Goal: Task Accomplishment & Management: Complete application form

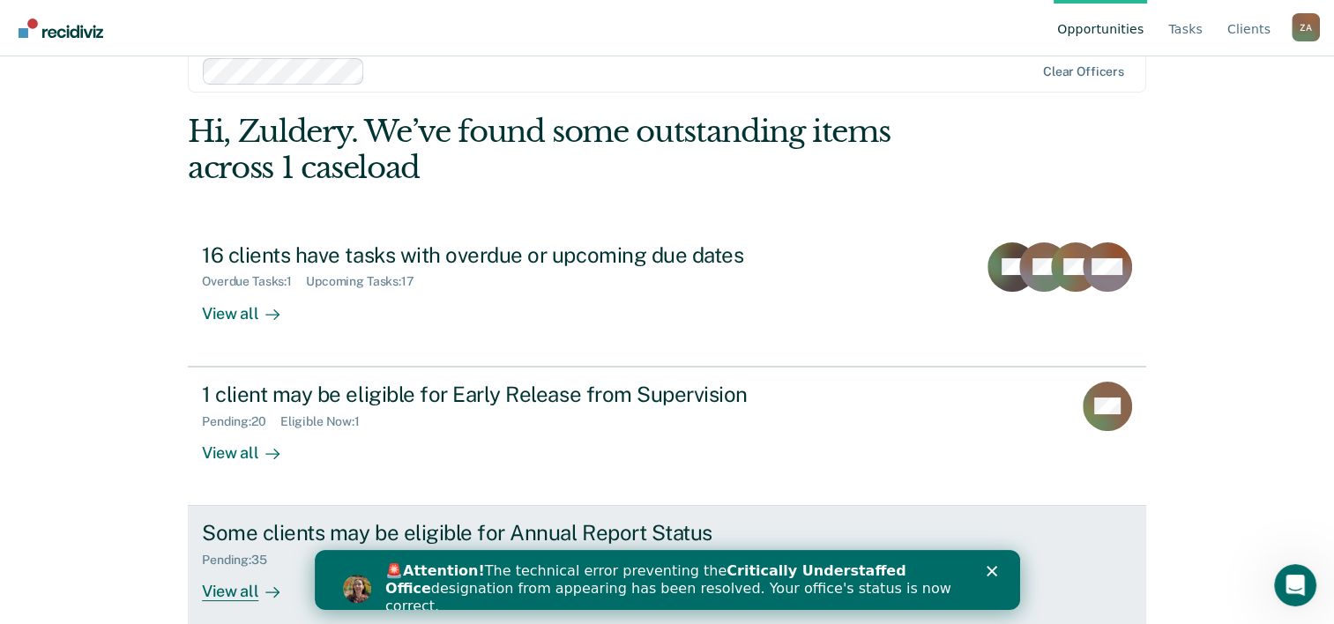
scroll to position [54, 0]
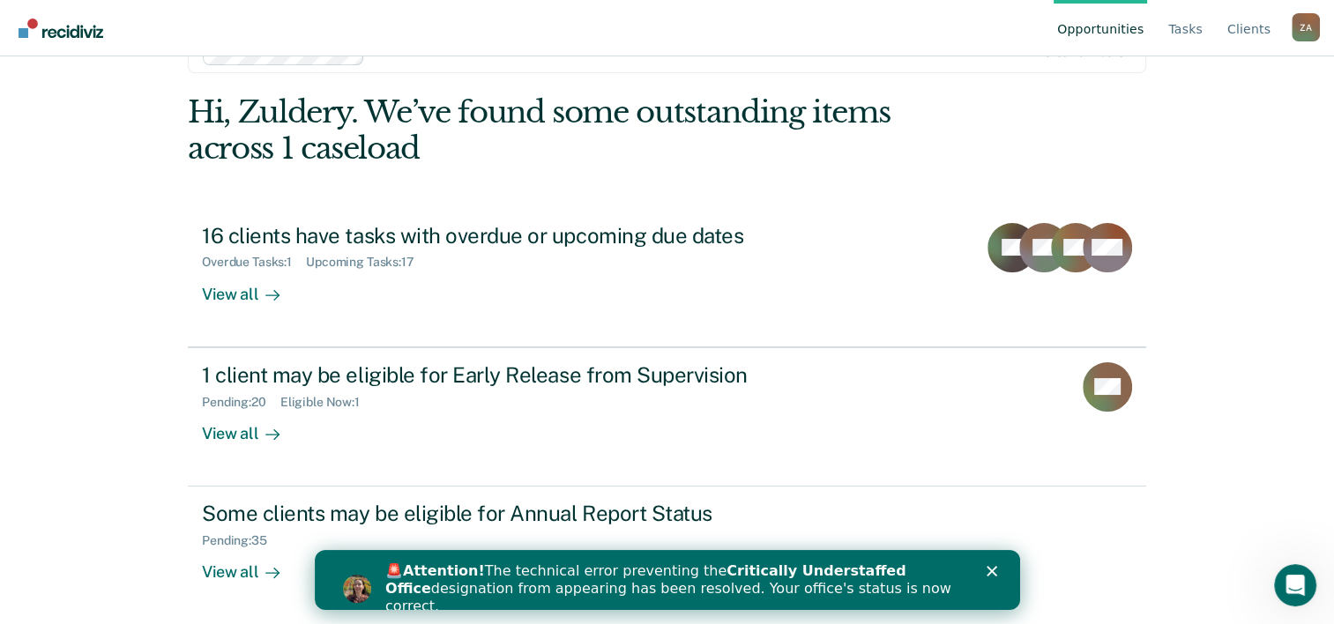
click at [997, 573] on div "Close" at bounding box center [995, 571] width 18 height 11
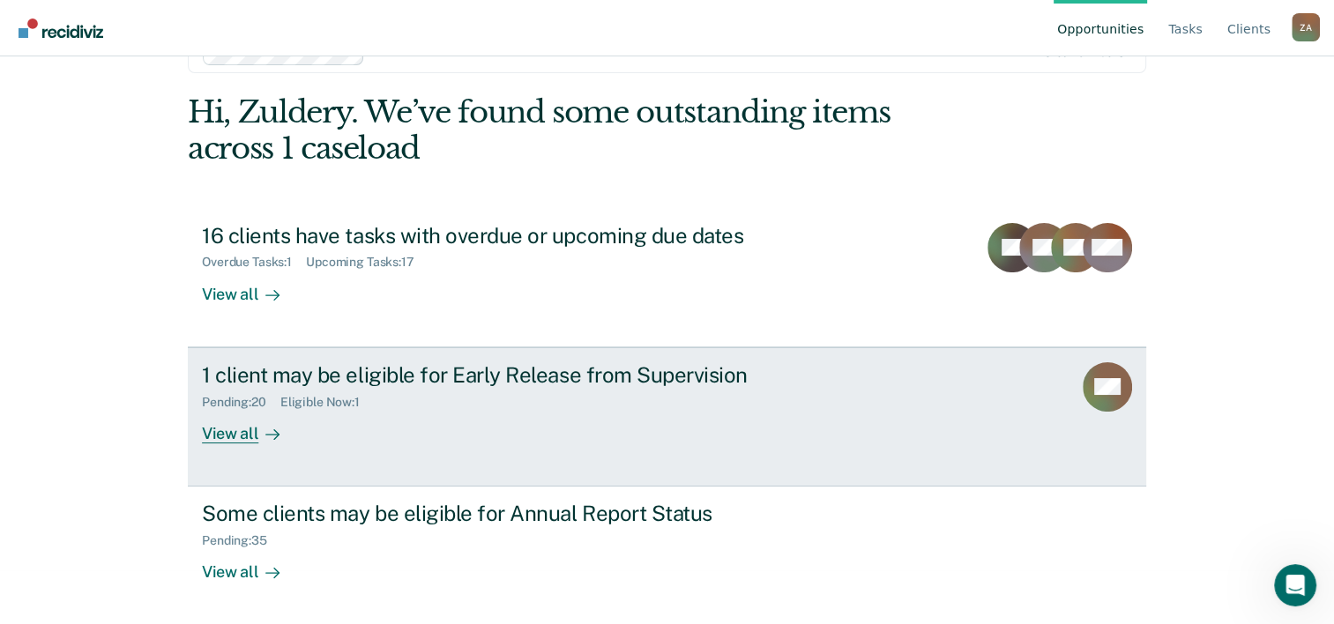
click at [498, 382] on div "1 client may be eligible for Early Release from Supervision" at bounding box center [511, 375] width 619 height 26
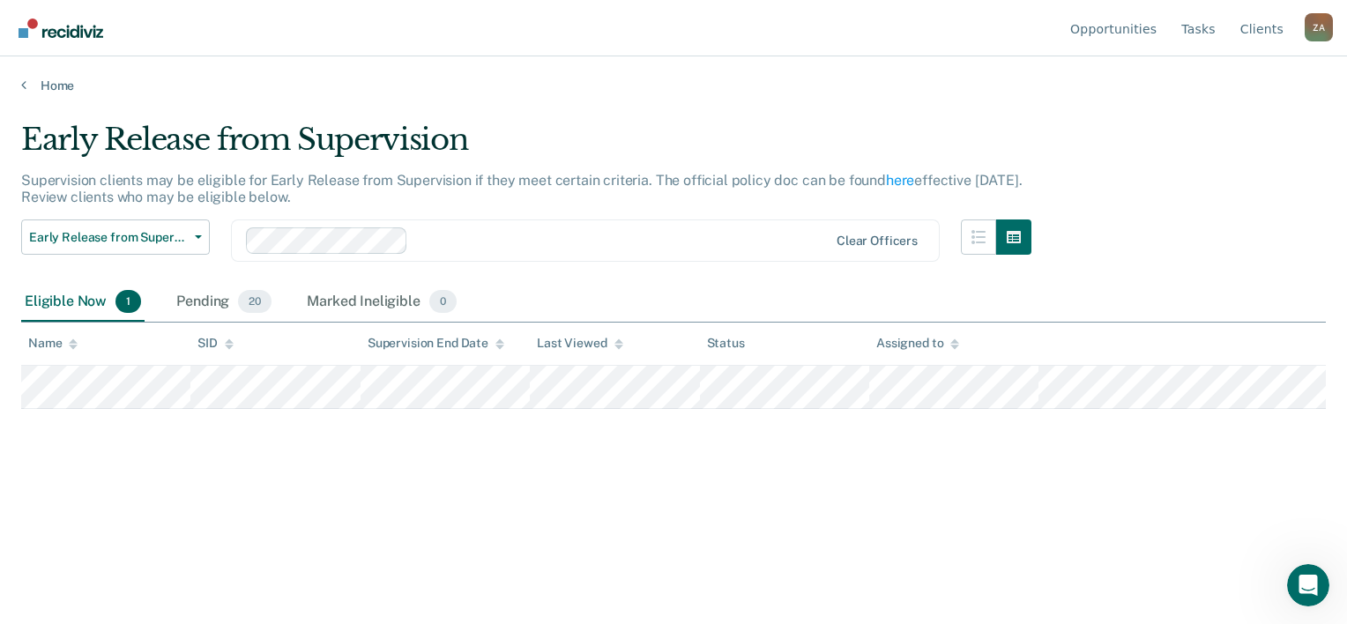
click at [10, 80] on div "Home" at bounding box center [673, 74] width 1347 height 37
click at [37, 81] on link "Home" at bounding box center [673, 86] width 1305 height 16
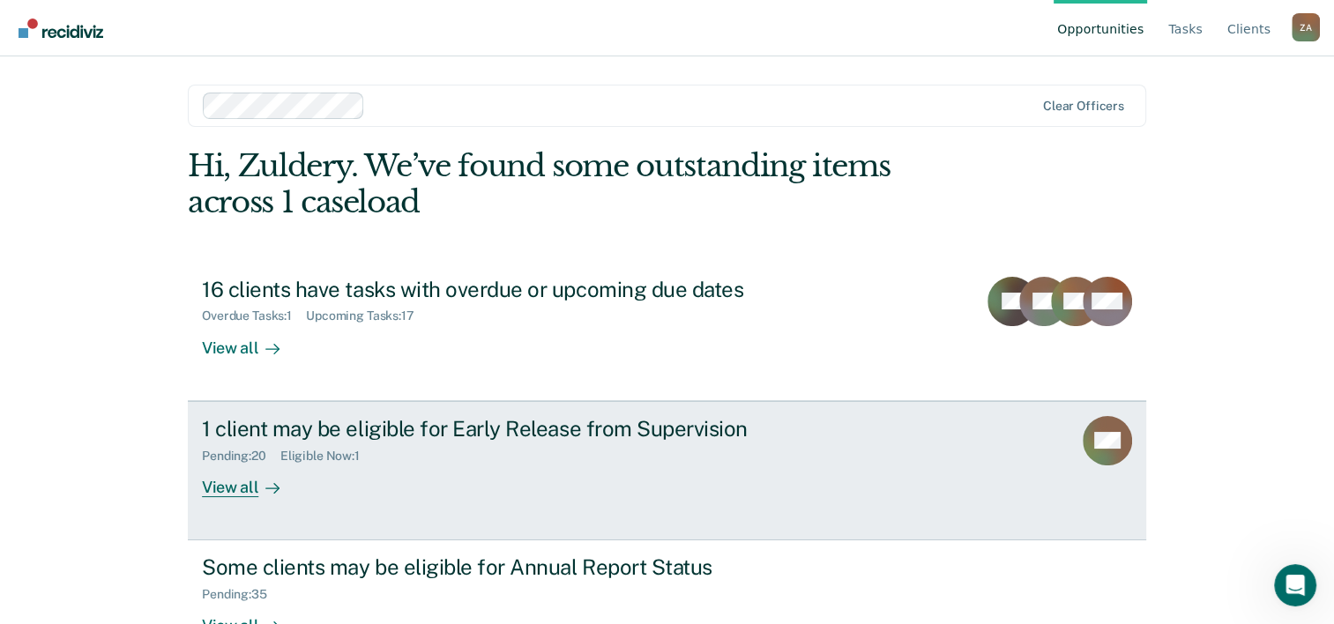
click at [434, 452] on div "Pending : 20 Eligible Now : 1" at bounding box center [511, 453] width 619 height 22
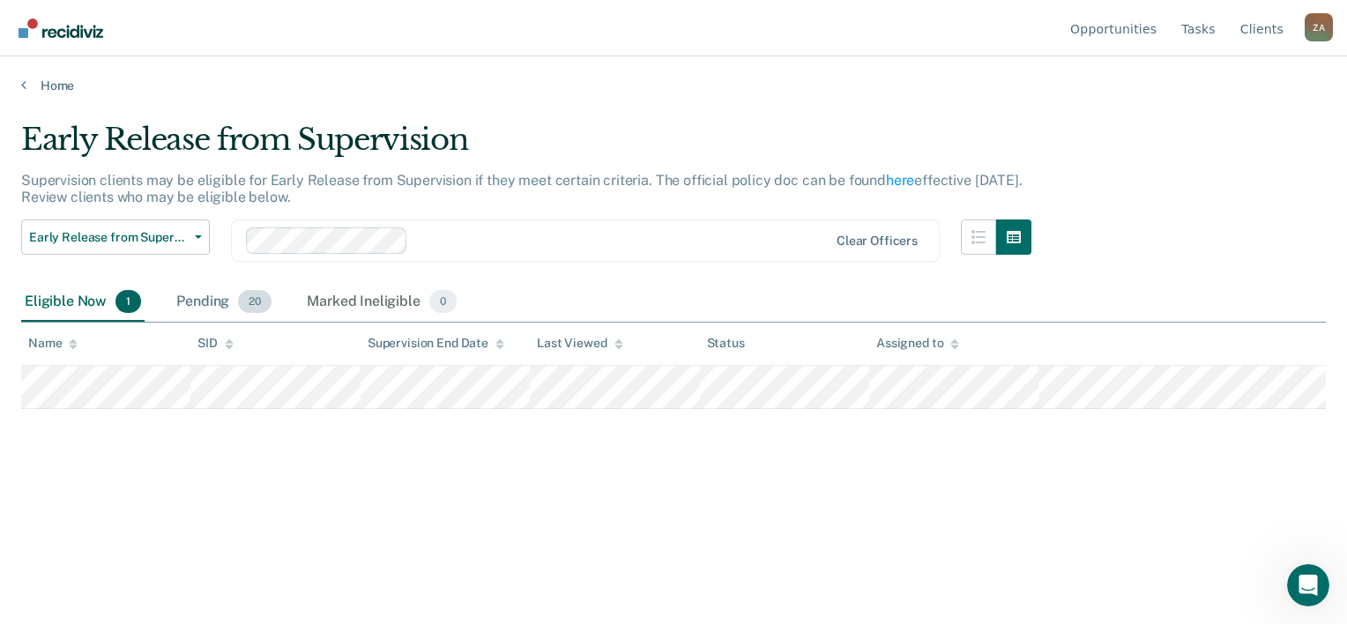
click at [212, 295] on div "Pending 20" at bounding box center [224, 302] width 102 height 39
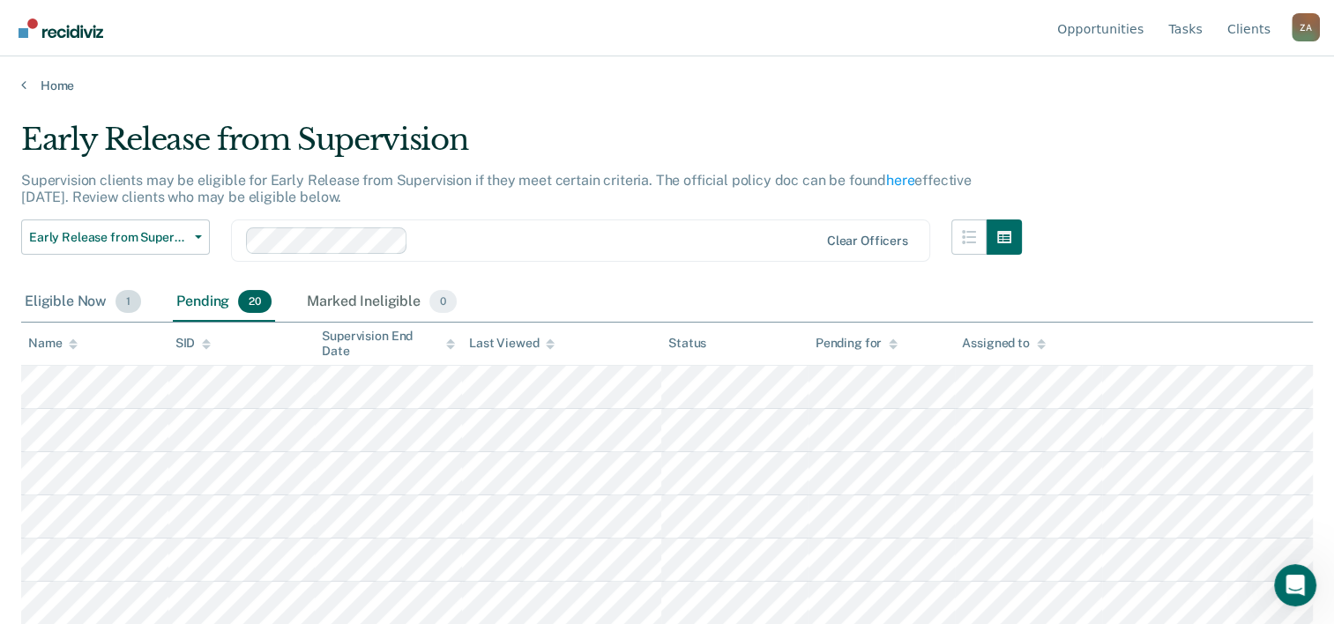
click at [49, 303] on div "Eligible Now 1" at bounding box center [82, 302] width 123 height 39
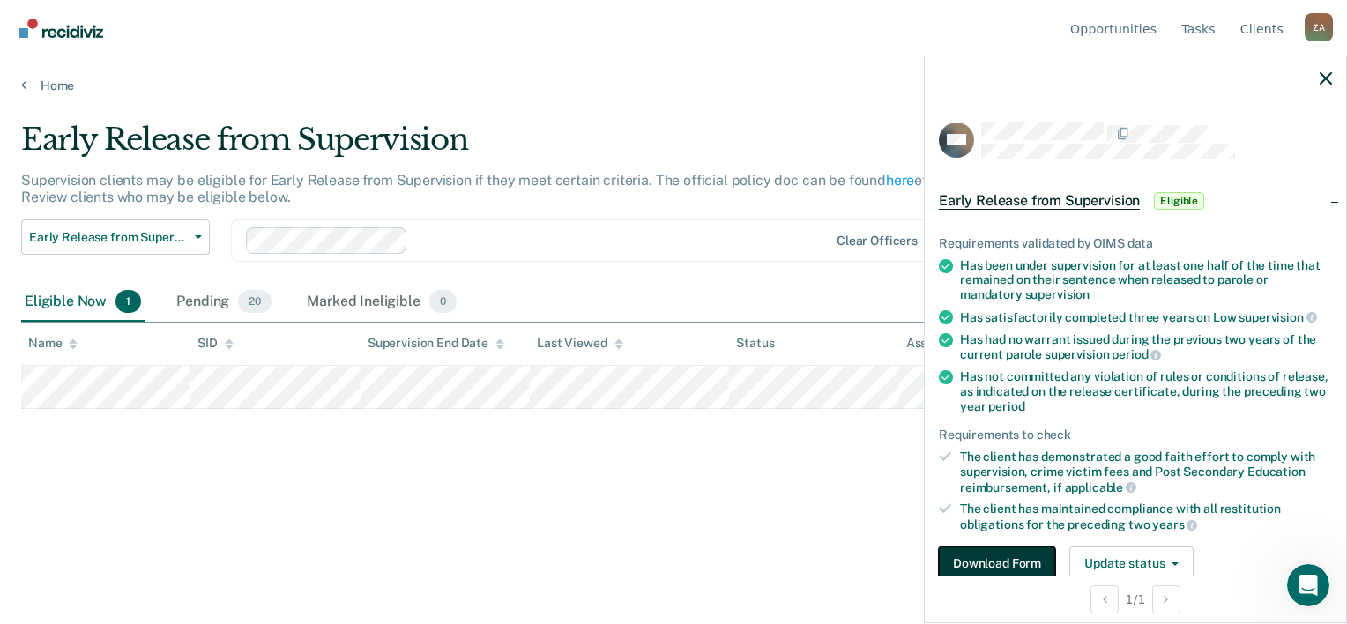
click at [1019, 557] on button "Download Form" at bounding box center [997, 564] width 116 height 35
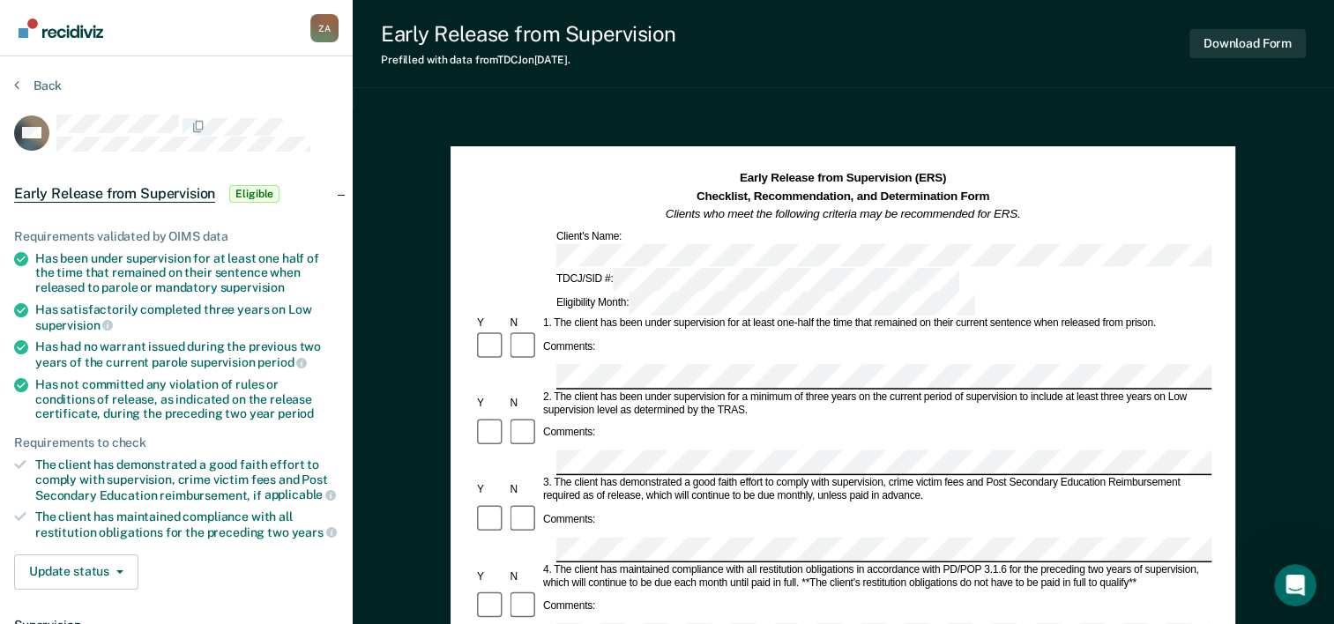
drag, startPoint x: 609, startPoint y: 250, endPoint x: 713, endPoint y: 228, distance: 106.4
click at [718, 222] on h1 "Early Release from Supervision (ERS) Checklist, Recommendation, and Determinati…" at bounding box center [843, 197] width 355 height 54
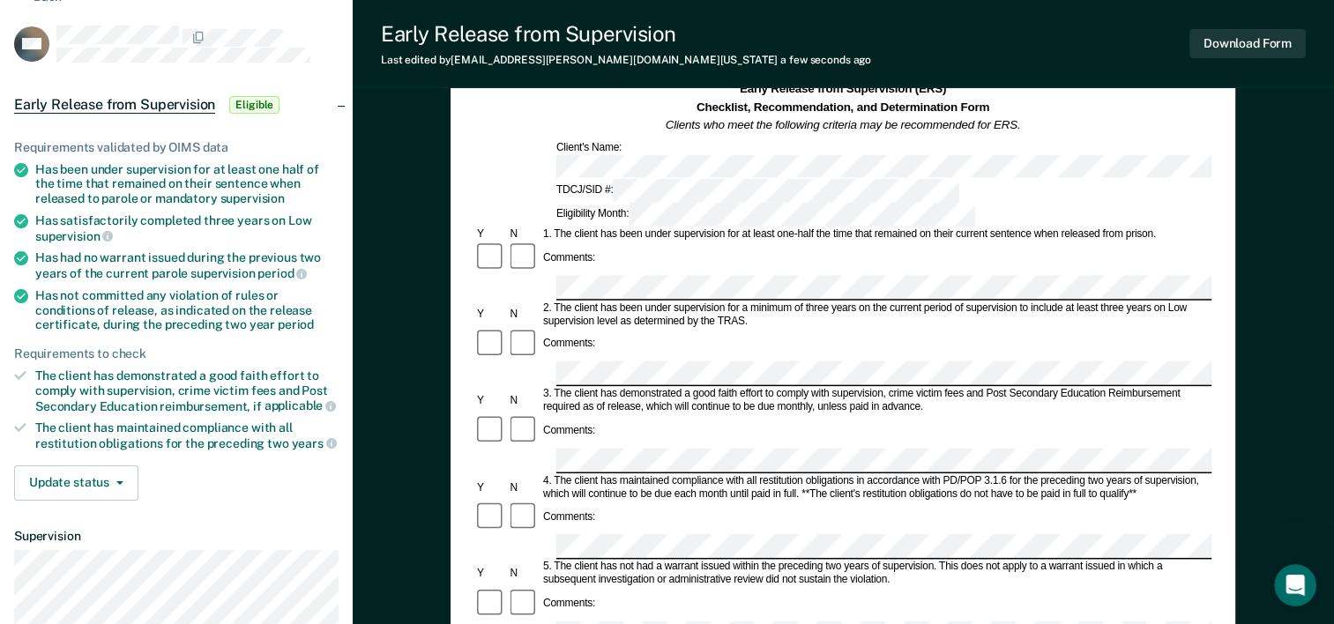
scroll to position [176, 0]
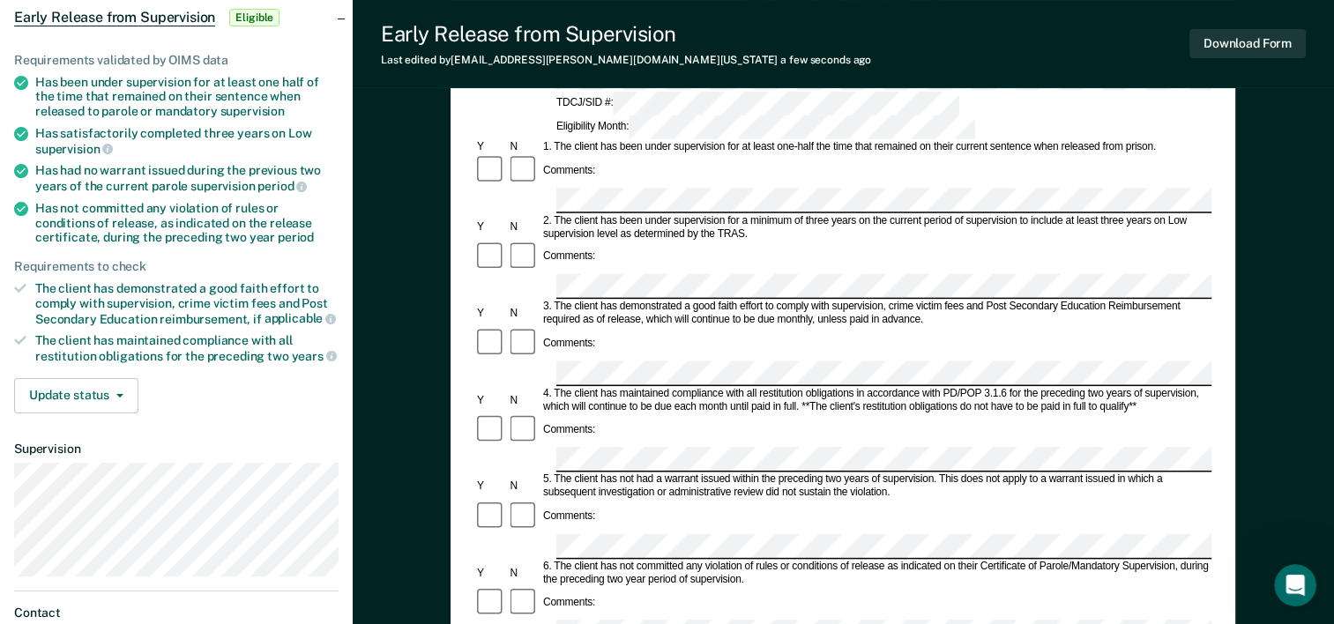
click at [750, 192] on form "Early Release from Supervision (ERS) Checklist, Recommendation, and Determinati…" at bounding box center [842, 633] width 737 height 1278
drag, startPoint x: 607, startPoint y: 465, endPoint x: 589, endPoint y: 485, distance: 26.9
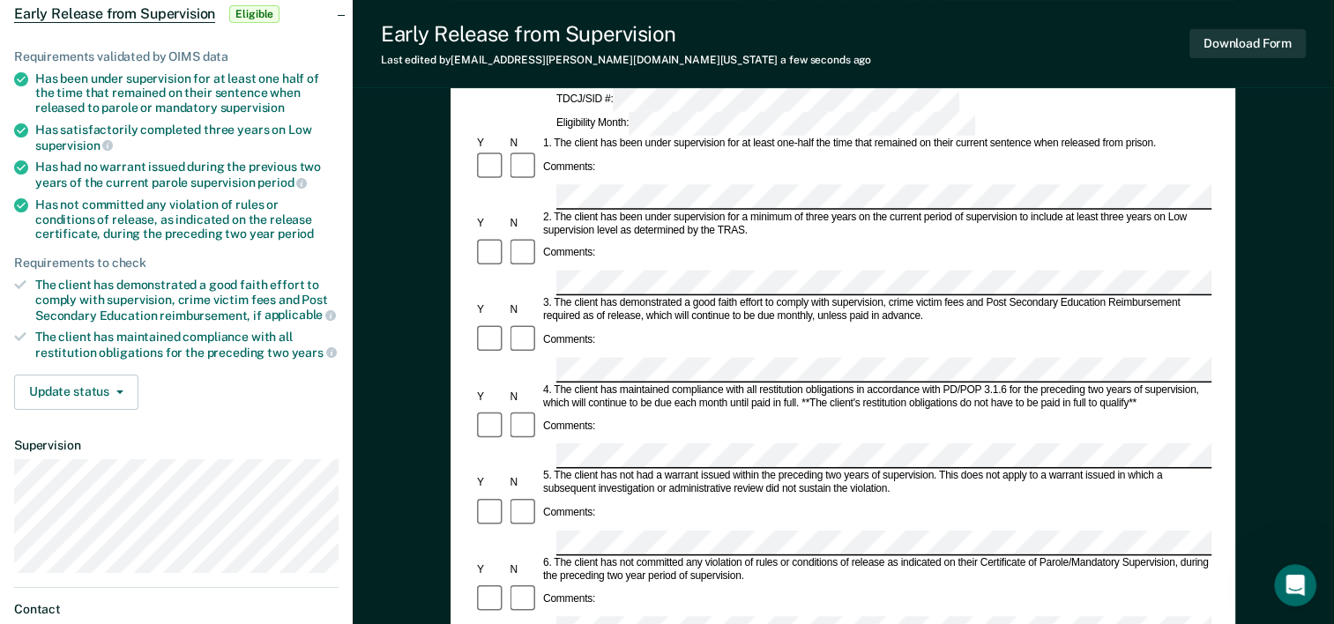
scroll to position [0, 0]
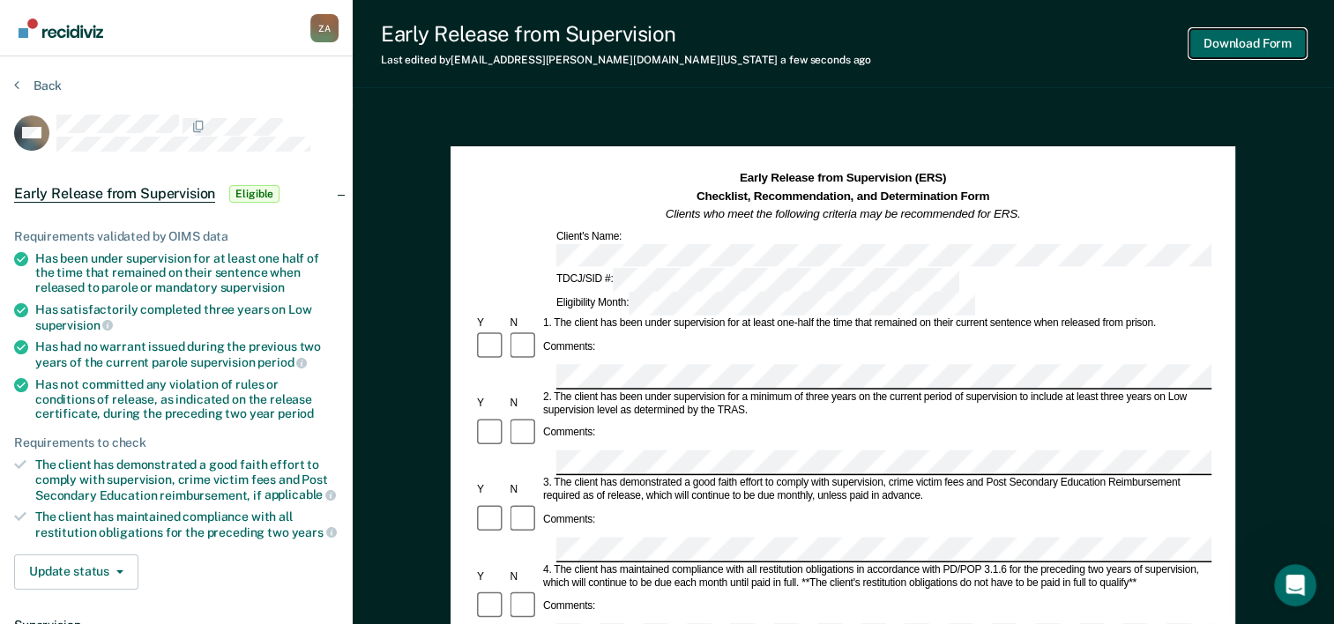
click at [1245, 46] on button "Download Form" at bounding box center [1248, 43] width 116 height 29
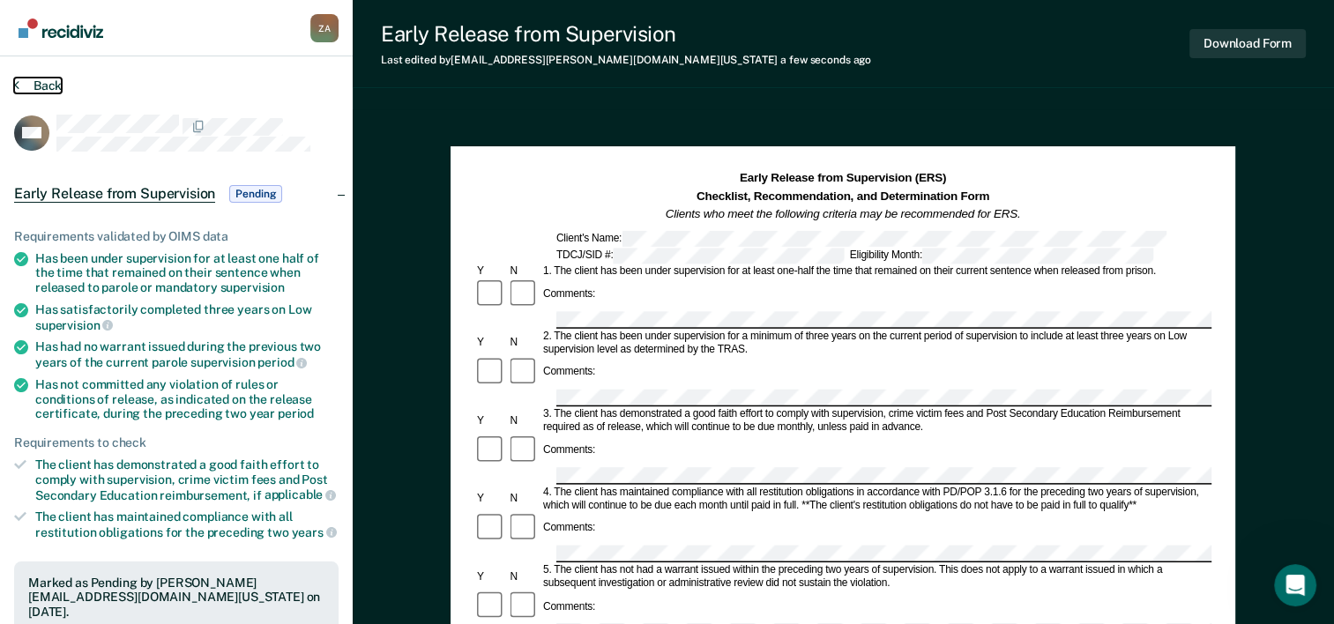
click at [18, 79] on icon at bounding box center [16, 85] width 5 height 14
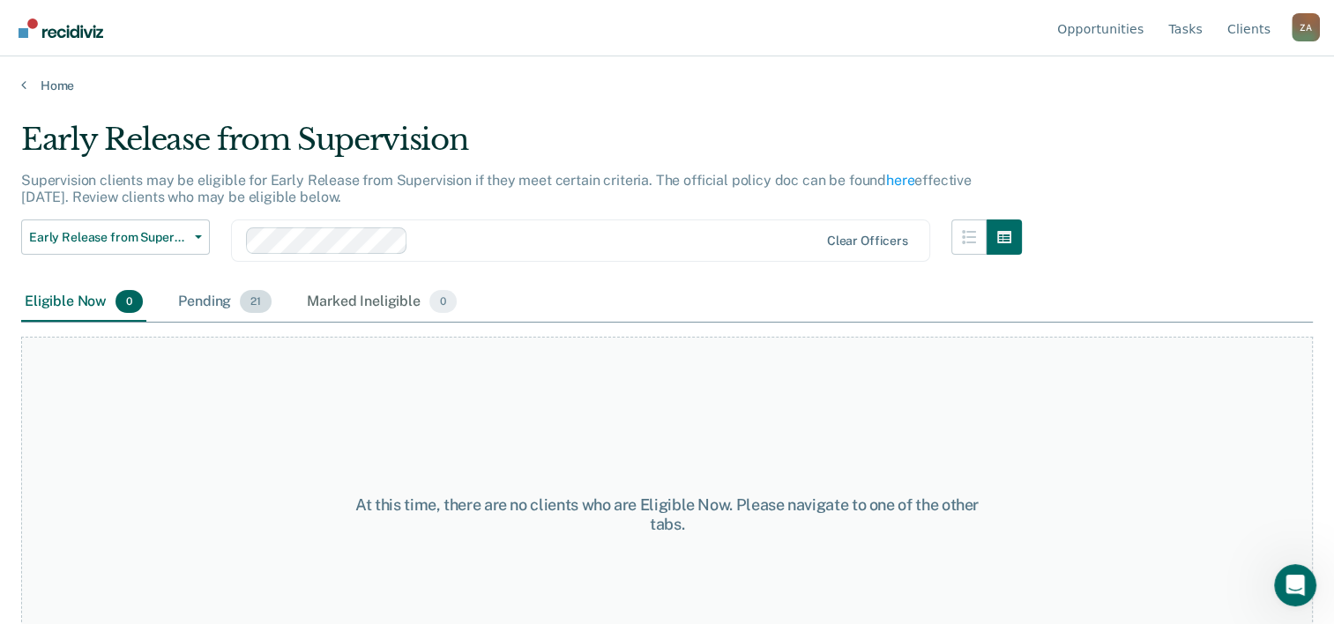
click at [213, 298] on div "Pending 21" at bounding box center [225, 302] width 101 height 39
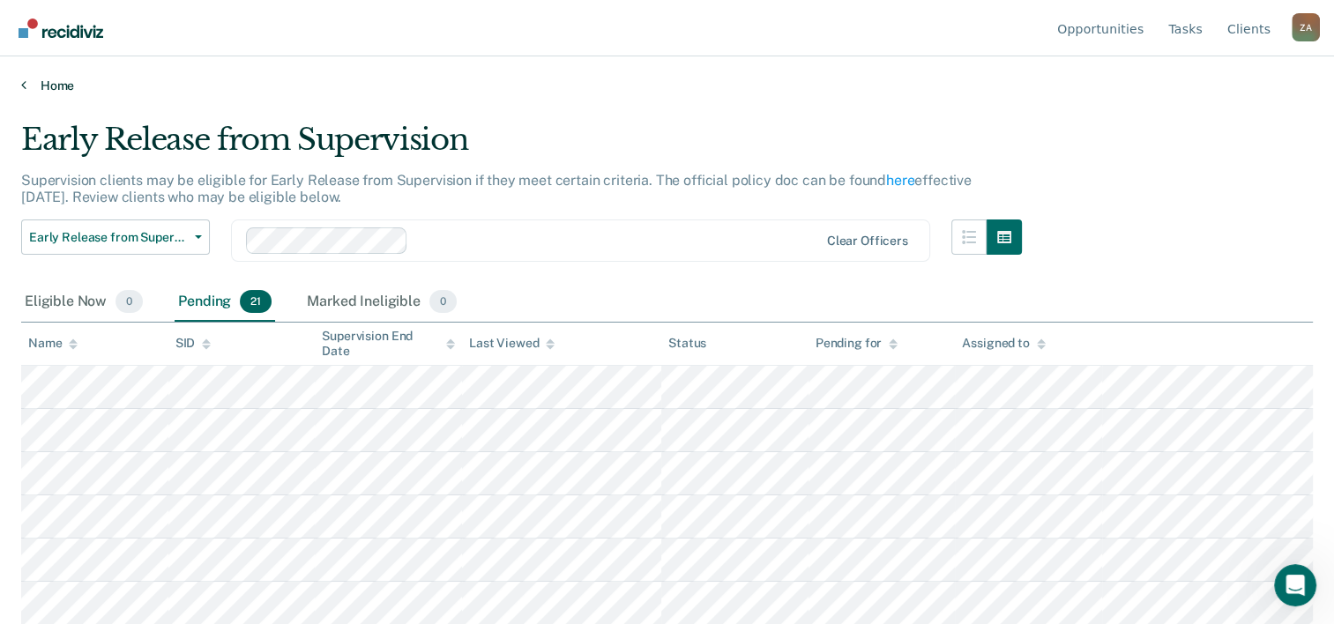
click at [23, 89] on icon at bounding box center [23, 85] width 5 height 14
